Goal: Task Accomplishment & Management: Use online tool/utility

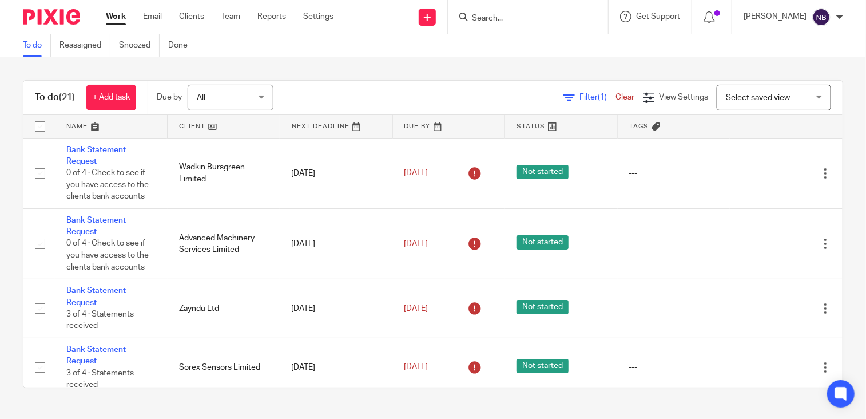
click at [197, 123] on link at bounding box center [224, 126] width 112 height 23
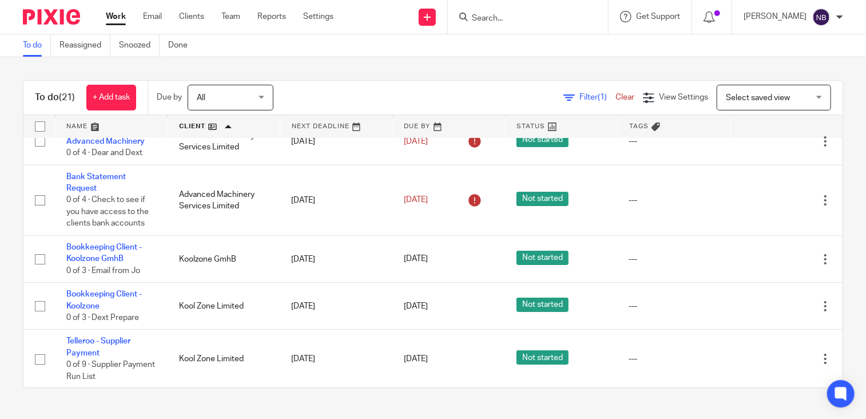
scroll to position [19, 0]
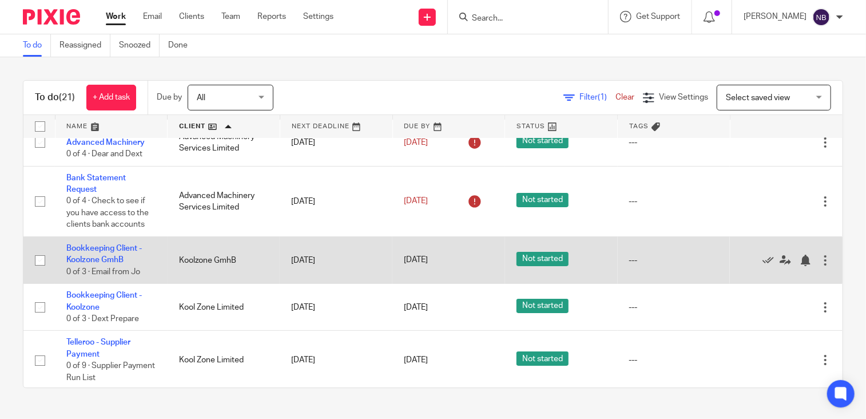
click at [741, 258] on div at bounding box center [780, 259] width 78 height 11
click at [763, 260] on icon at bounding box center [768, 260] width 11 height 11
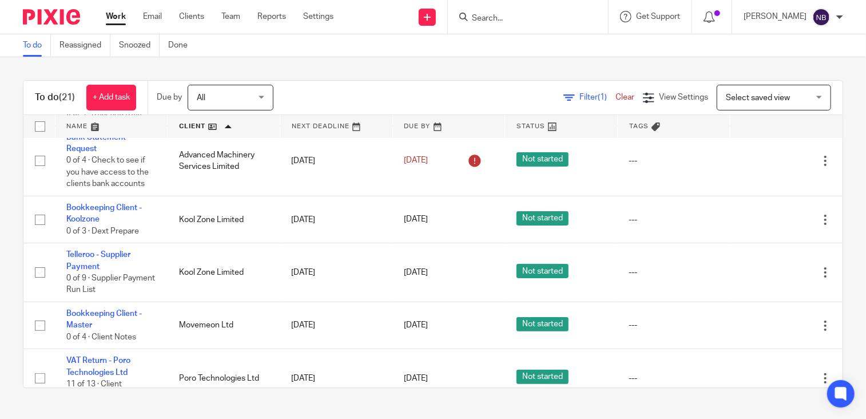
scroll to position [0, 0]
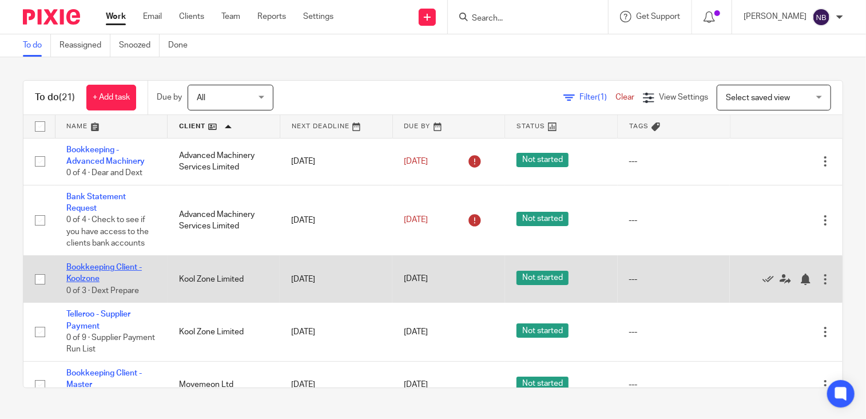
click at [109, 267] on link "Bookkeeping Client - Koolzone" at bounding box center [104, 272] width 76 height 19
